Goal: Task Accomplishment & Management: Complete application form

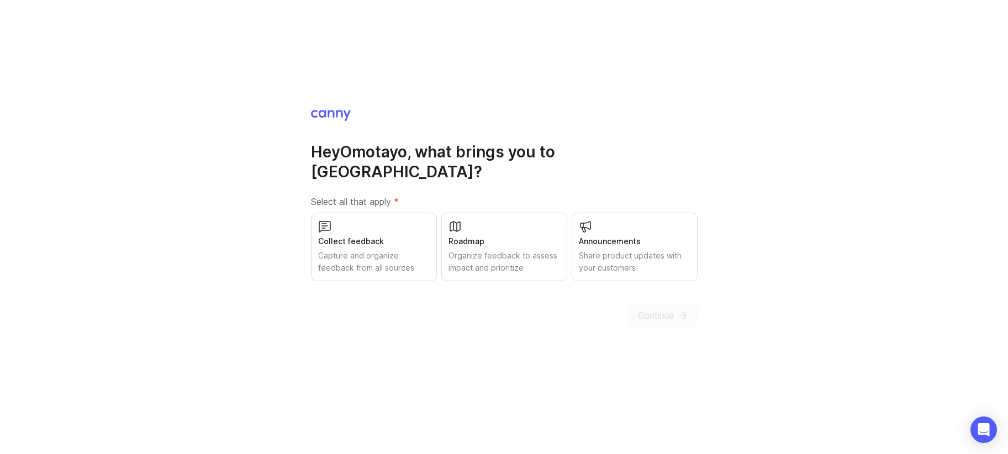
click at [411, 250] on div "Capture and organize feedback from all sources" at bounding box center [374, 262] width 112 height 24
click at [453, 250] on div "Organize feedback to assess impact and prioritize" at bounding box center [504, 262] width 112 height 24
click at [574, 259] on div "Announcements Share product updates with your customers" at bounding box center [635, 247] width 126 height 68
click at [651, 309] on span "Continue" at bounding box center [656, 315] width 36 height 13
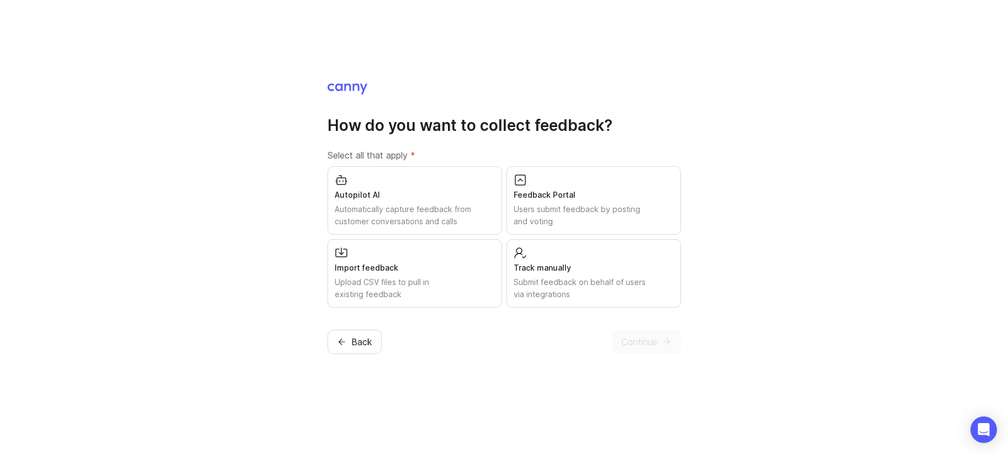
click at [467, 189] on div "Autopilot AI" at bounding box center [415, 195] width 160 height 12
click at [521, 197] on div "Feedback Portal" at bounding box center [594, 195] width 160 height 12
click at [472, 253] on div "Import feedback Upload CSV files to pull in existing feedback" at bounding box center [414, 273] width 174 height 68
click at [589, 248] on div "Track manually Submit feedback on behalf of users via integrations" at bounding box center [593, 273] width 174 height 68
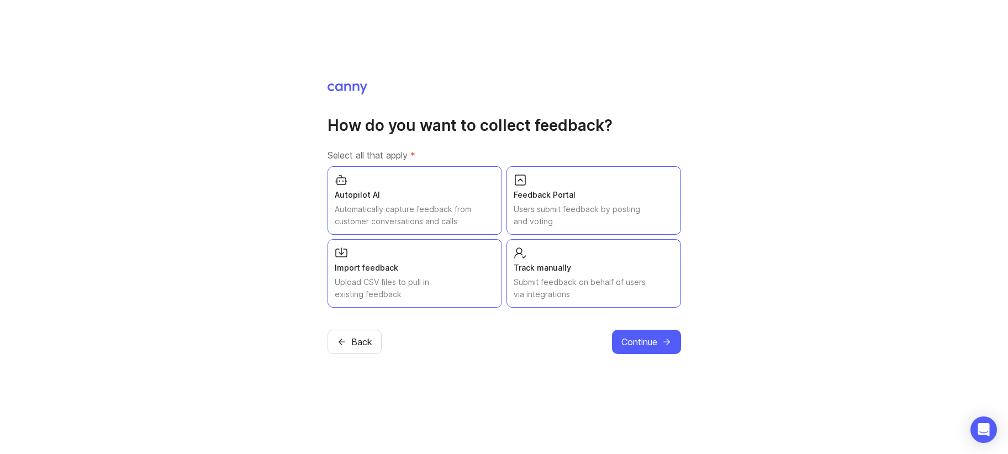
click at [644, 341] on span "Continue" at bounding box center [639, 341] width 36 height 13
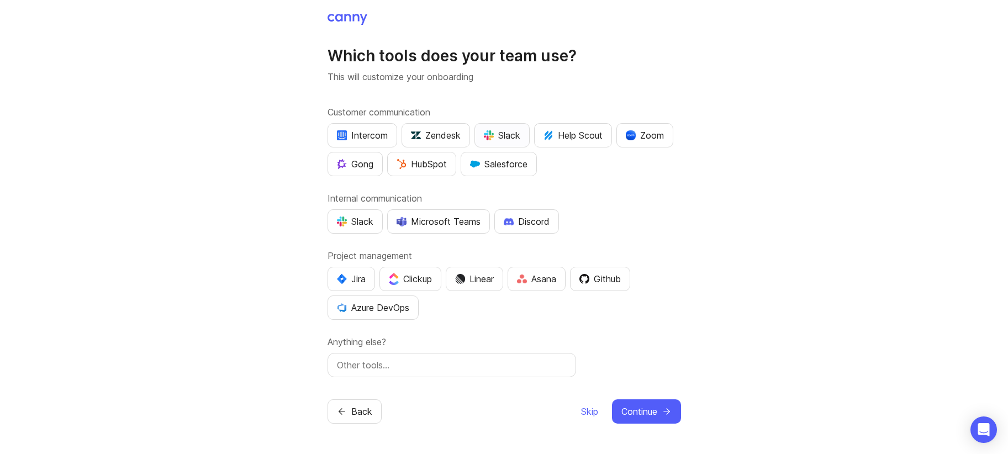
click at [512, 138] on div "Slack" at bounding box center [502, 135] width 36 height 13
click at [361, 218] on div "Slack" at bounding box center [355, 221] width 36 height 13
click at [350, 271] on button "Jira" at bounding box center [350, 279] width 47 height 24
click at [588, 282] on img "button" at bounding box center [584, 279] width 10 height 10
click at [635, 407] on span "Continue" at bounding box center [639, 411] width 36 height 13
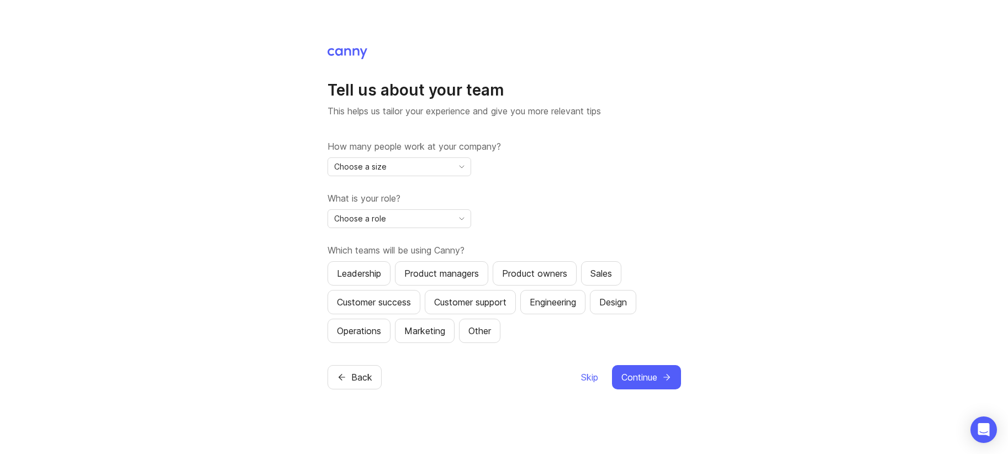
click at [445, 159] on div "Choose a size" at bounding box center [390, 167] width 125 height 18
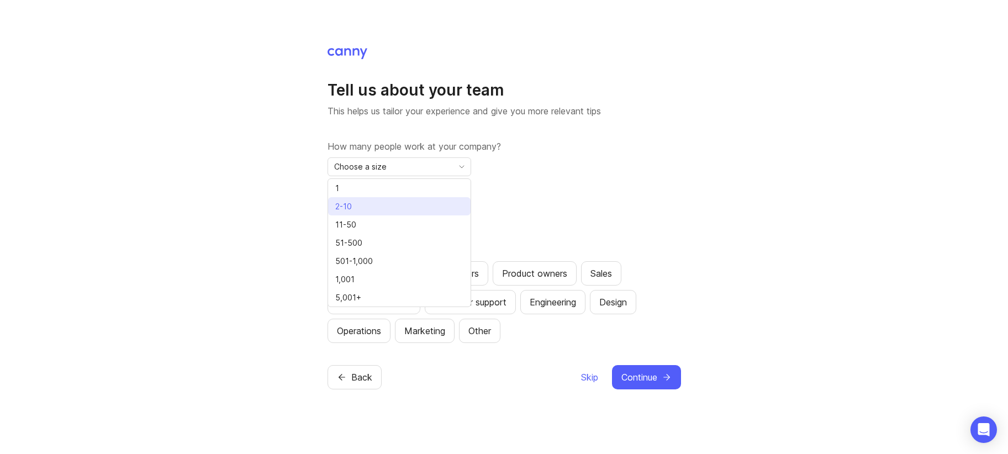
click at [415, 210] on li "2-10" at bounding box center [399, 206] width 142 height 18
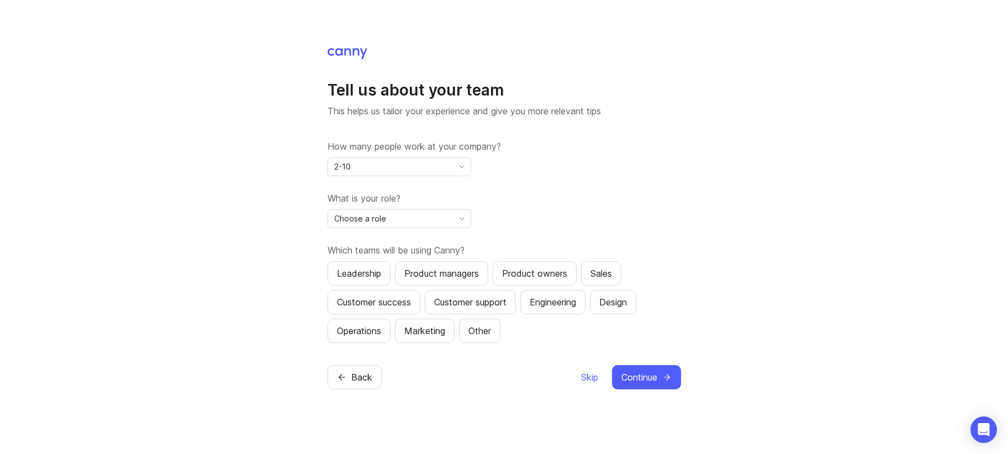
click at [429, 223] on div "Choose a role" at bounding box center [390, 219] width 125 height 18
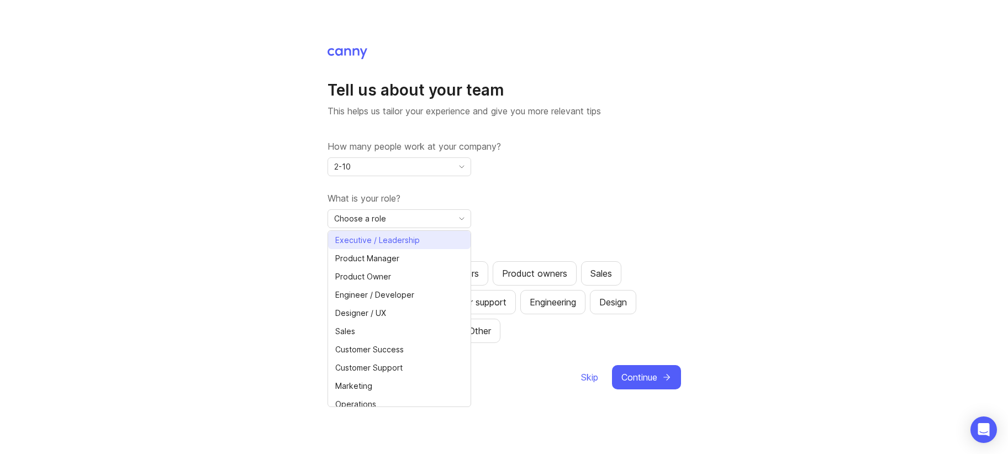
click at [406, 237] on span "Executive / Leadership" at bounding box center [377, 240] width 84 height 12
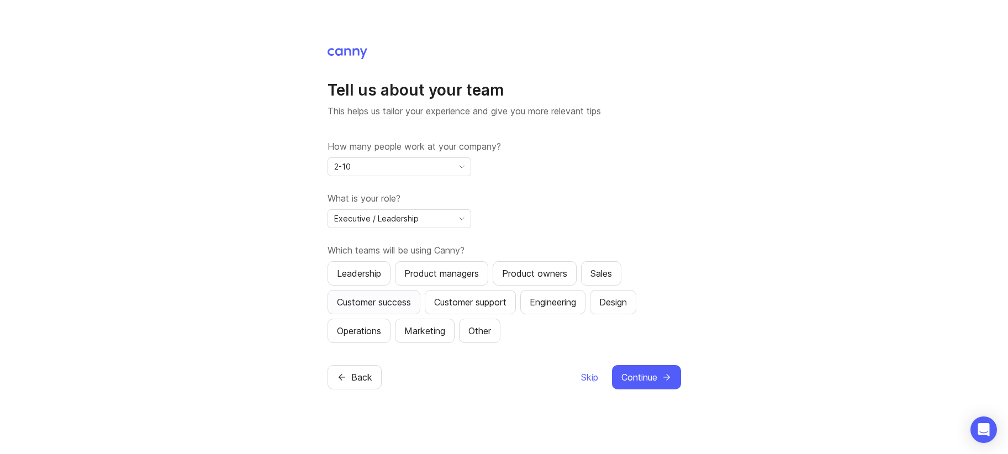
click at [411, 300] on div "Customer success" at bounding box center [374, 301] width 74 height 13
click at [449, 299] on div "Customer support" at bounding box center [470, 301] width 72 height 13
click at [466, 271] on div "Product managers" at bounding box center [441, 273] width 75 height 13
click at [539, 271] on div "Product owners" at bounding box center [534, 273] width 65 height 13
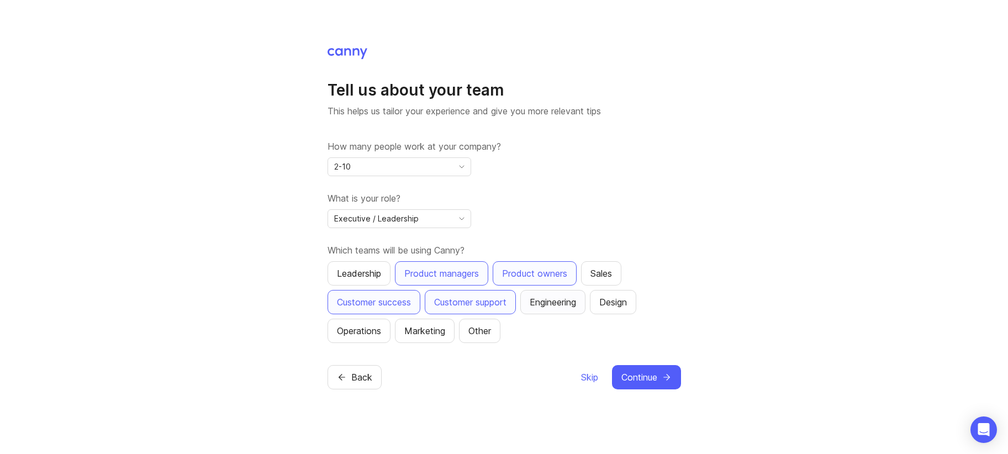
click at [552, 297] on div "Engineering" at bounding box center [553, 301] width 46 height 13
click at [615, 305] on div "Design" at bounding box center [613, 301] width 28 height 13
click at [610, 273] on div "Sales" at bounding box center [601, 273] width 22 height 13
click at [424, 324] on div "Marketing" at bounding box center [424, 330] width 41 height 13
drag, startPoint x: 354, startPoint y: 324, endPoint x: 358, endPoint y: 303, distance: 22.0
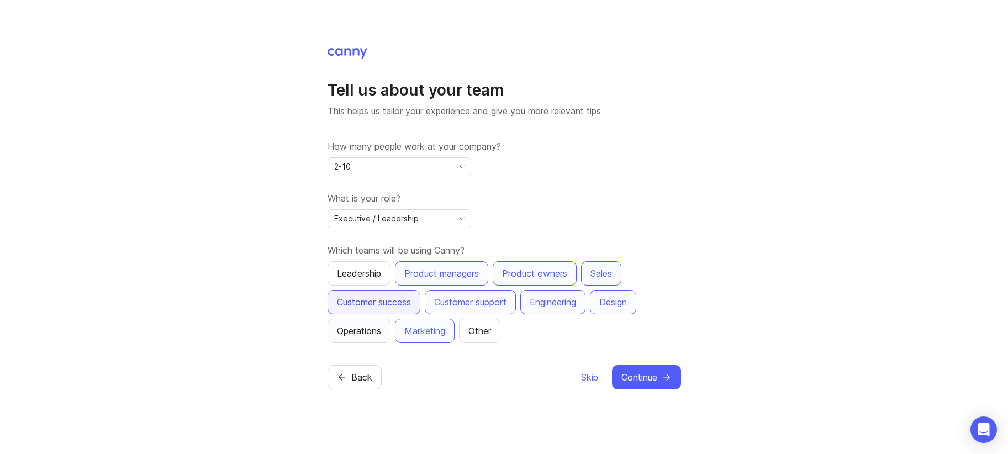
click at [355, 324] on div "Operations" at bounding box center [359, 330] width 44 height 13
click at [363, 282] on button "Leadership" at bounding box center [358, 273] width 63 height 24
click at [635, 377] on span "Continue" at bounding box center [639, 377] width 36 height 13
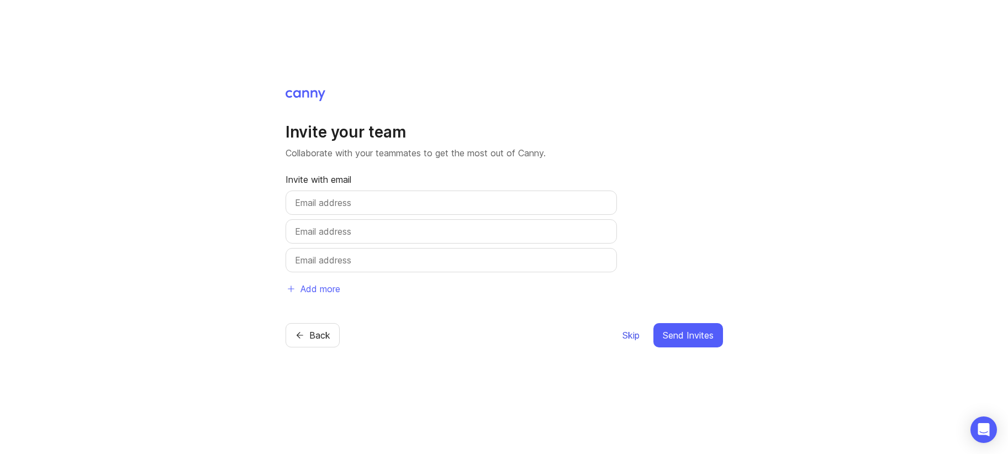
click at [631, 338] on span "Skip" at bounding box center [630, 335] width 17 height 13
click at [633, 331] on span "Skip" at bounding box center [630, 335] width 17 height 13
